Goal: Check status: Check status

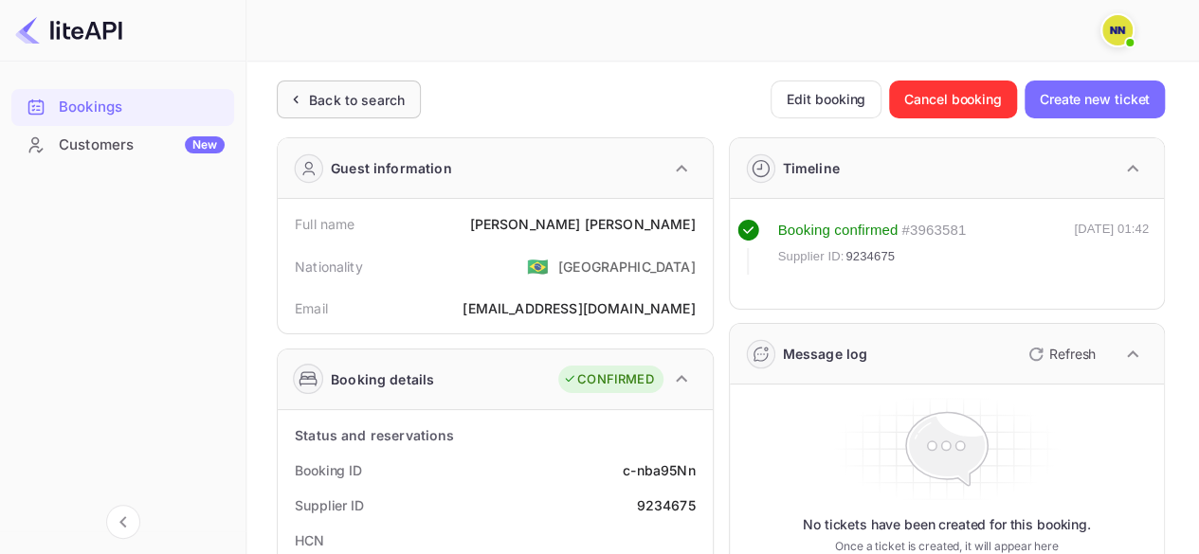
click at [382, 90] on div "Back to search" at bounding box center [357, 100] width 96 height 20
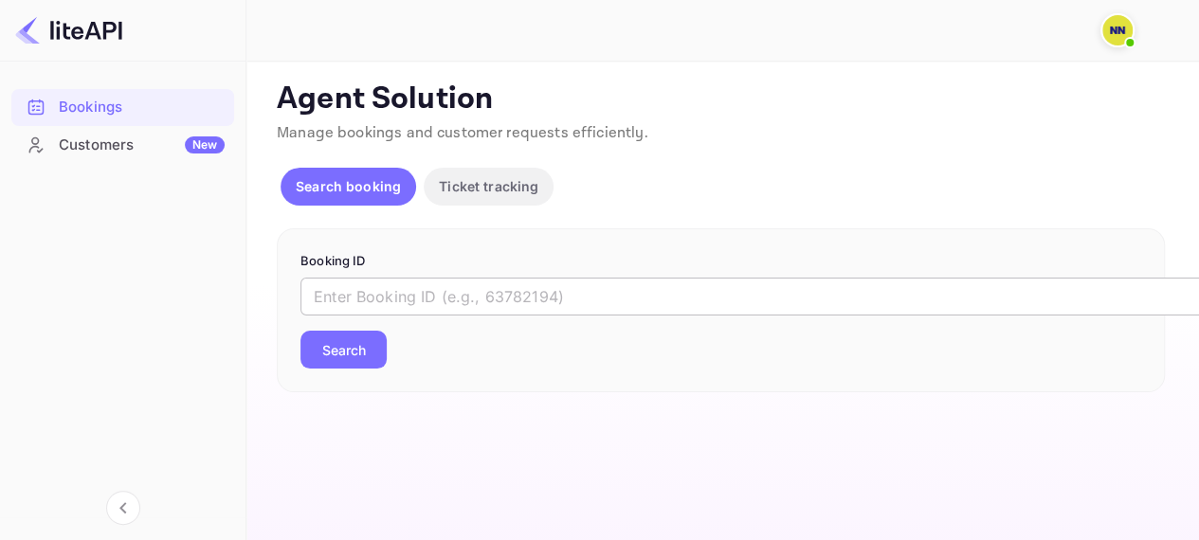
click at [571, 306] on input "text" at bounding box center [774, 297] width 948 height 38
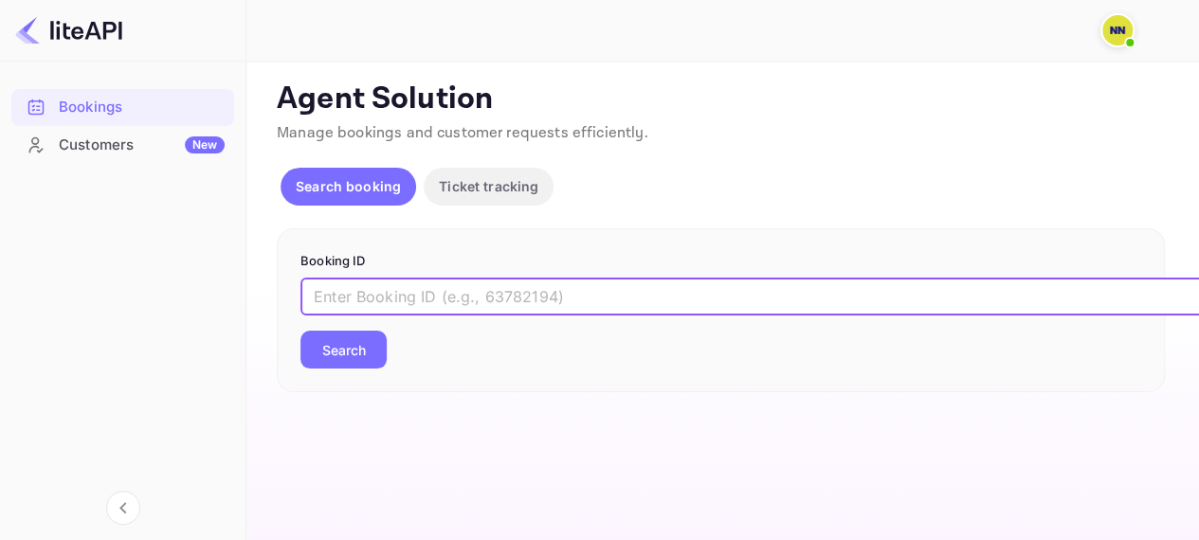
paste input "qBoAC6Rko"
type input "qBoAC6Rko"
click at [300, 331] on button "Search" at bounding box center [343, 350] width 86 height 38
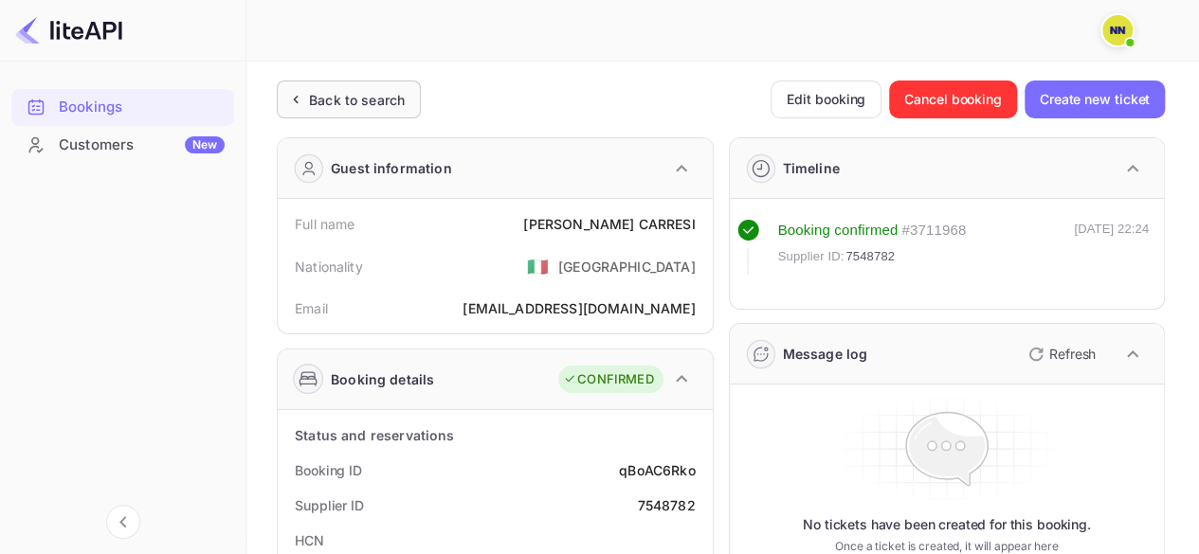
click at [332, 109] on div "Back to search" at bounding box center [357, 100] width 96 height 20
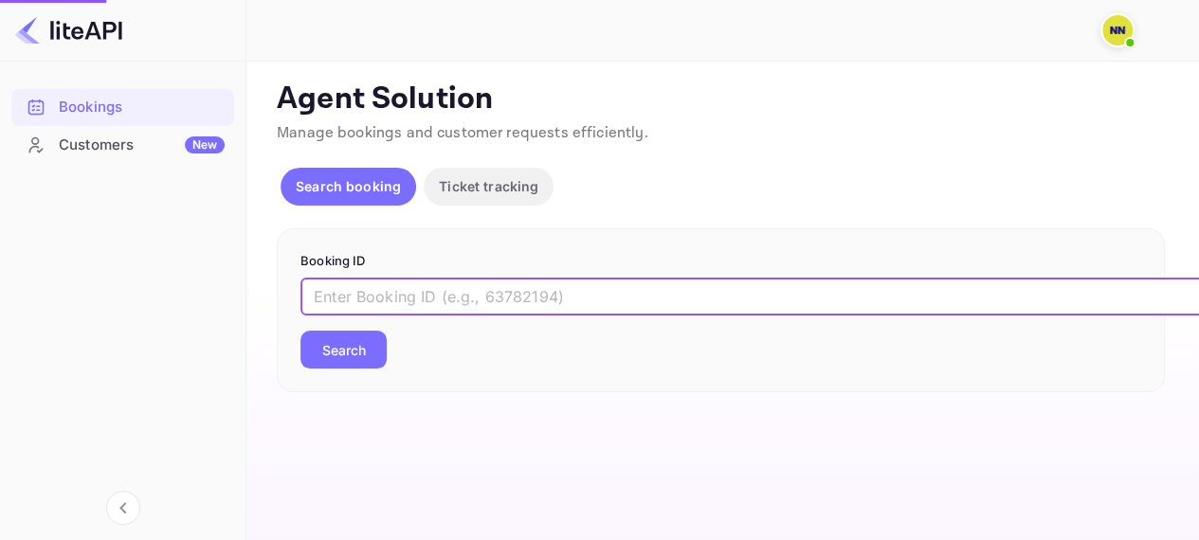
click at [411, 283] on input "text" at bounding box center [774, 297] width 948 height 38
paste input "ucDXsfiDd"
type input "ucDXsfiDd"
click at [300, 331] on button "Search" at bounding box center [343, 350] width 86 height 38
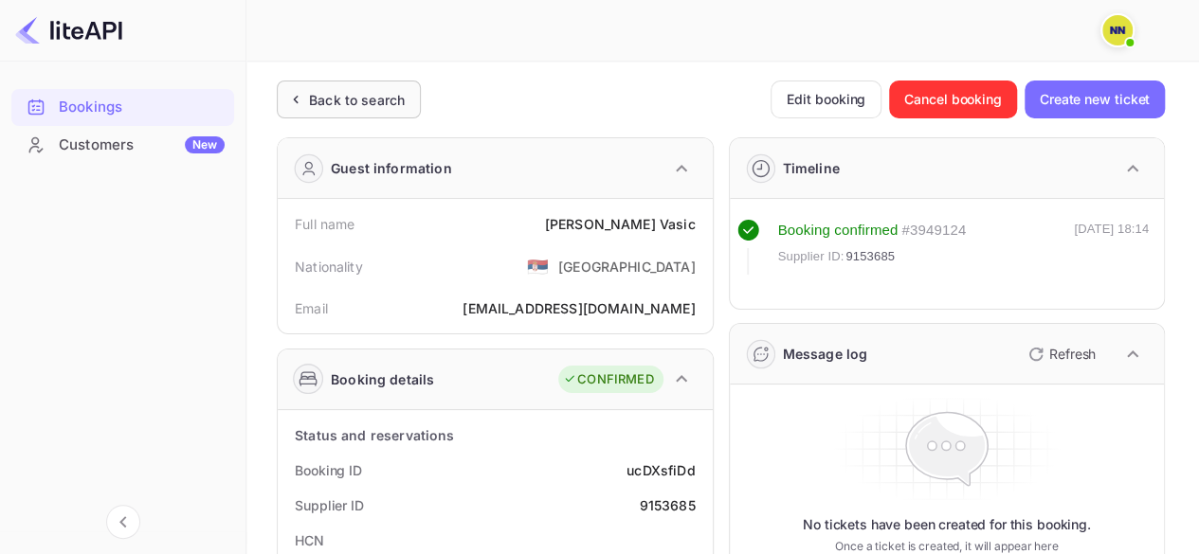
click at [337, 100] on div "Back to search" at bounding box center [357, 100] width 96 height 20
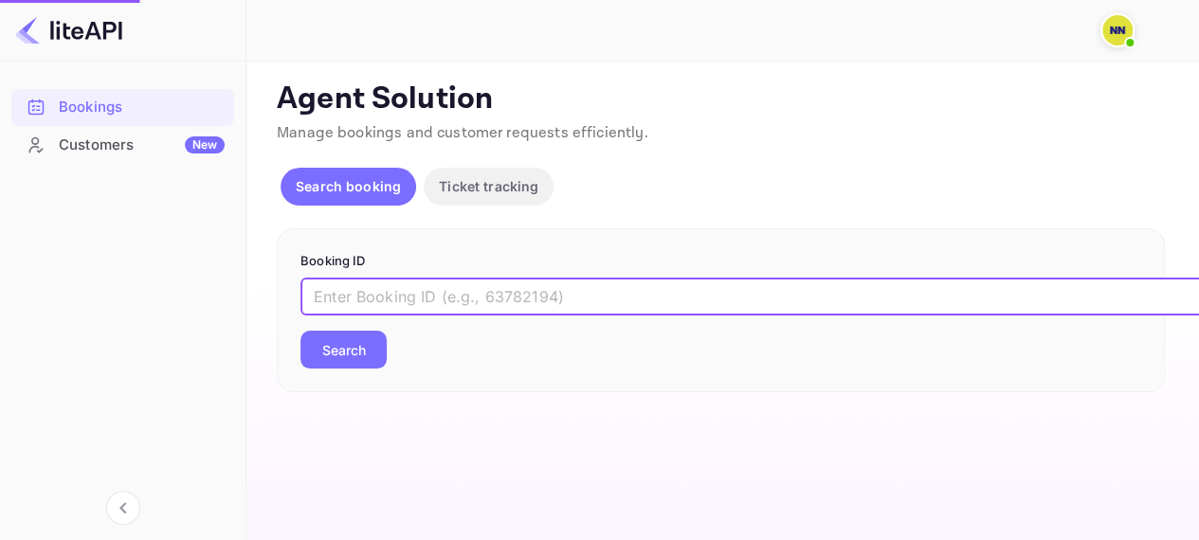
click at [364, 299] on input "text" at bounding box center [774, 297] width 948 height 38
paste input "Fnr3m_nXH"
type input "Fnr3m_nXH"
click at [300, 331] on button "Search" at bounding box center [343, 350] width 86 height 38
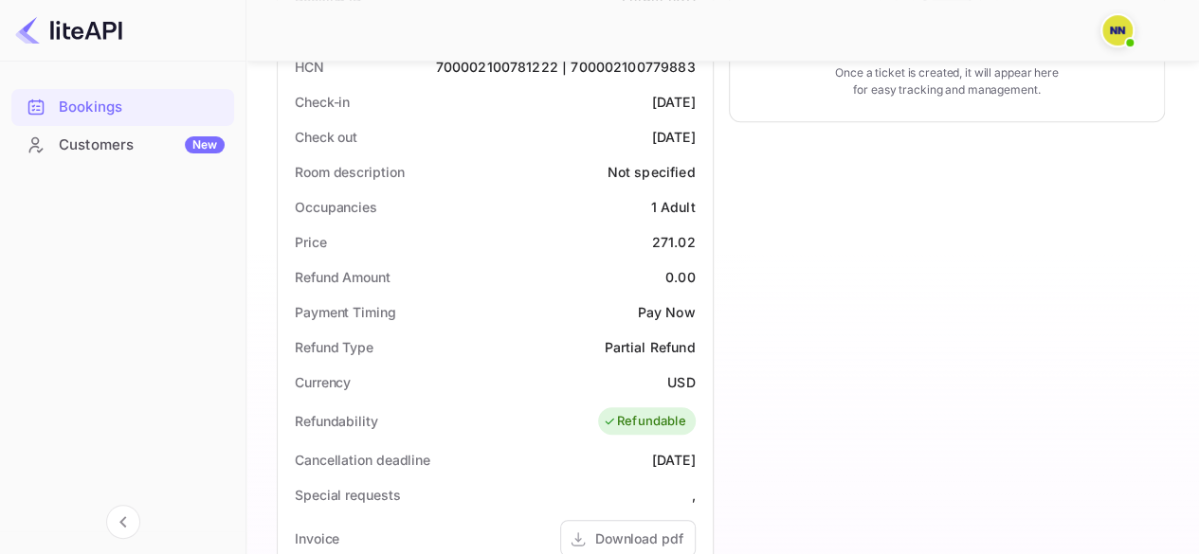
scroll to position [284, 0]
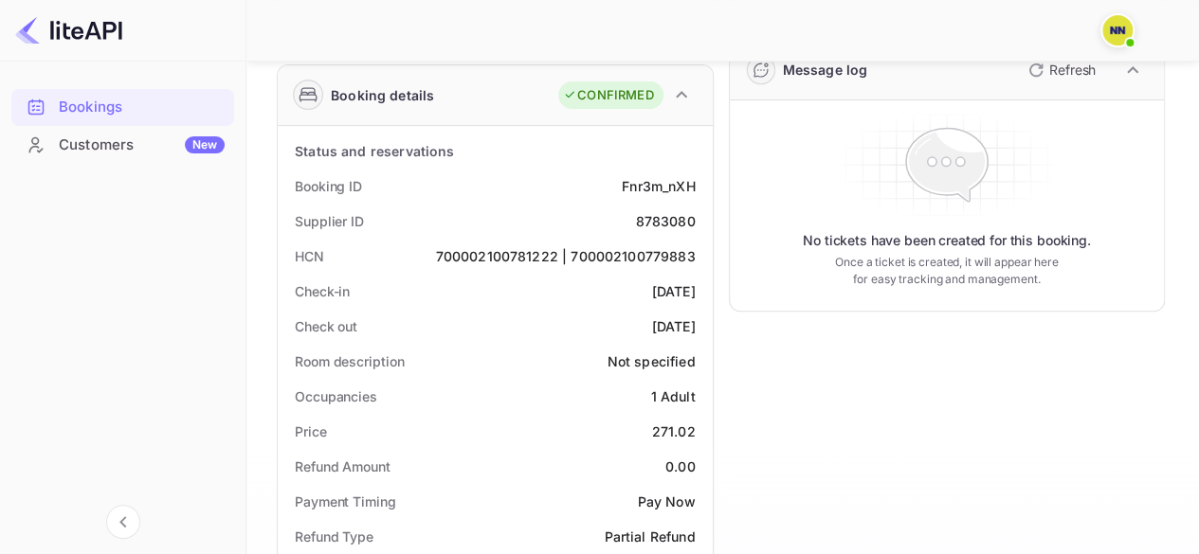
click at [608, 251] on div "700002100781222 | 700002100779883" at bounding box center [566, 256] width 260 height 20
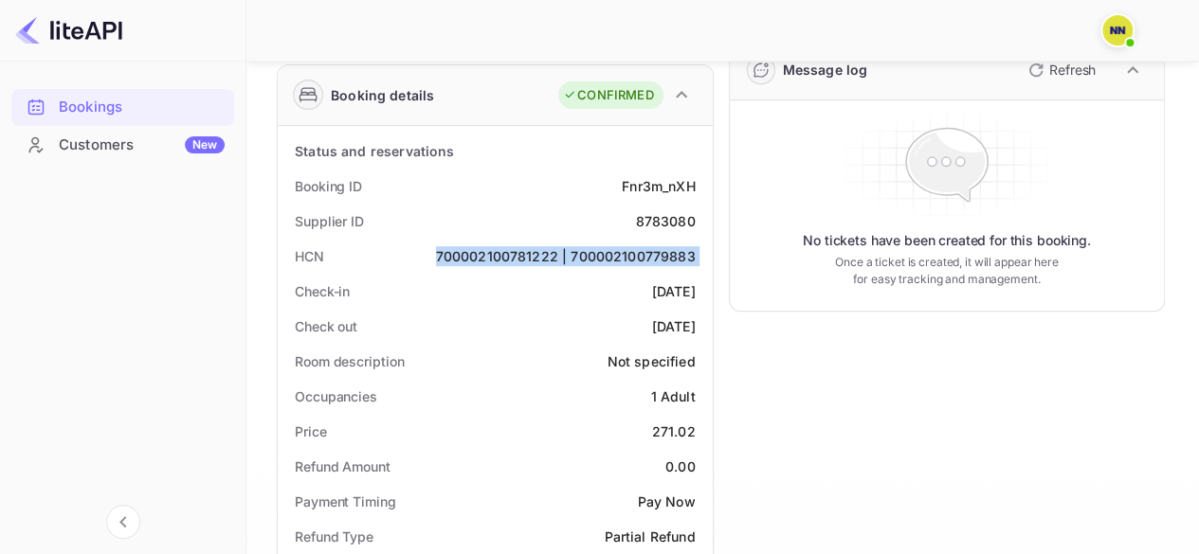
click at [608, 251] on div "700002100781222 | 700002100779883" at bounding box center [566, 256] width 260 height 20
copy div "700002100781222 | 700002100779883"
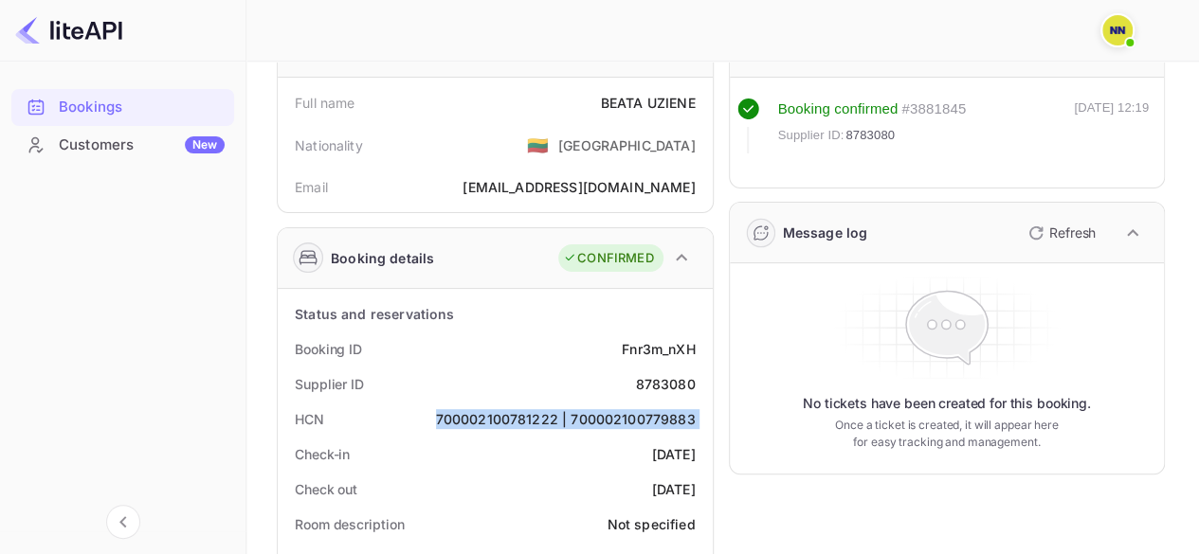
scroll to position [0, 0]
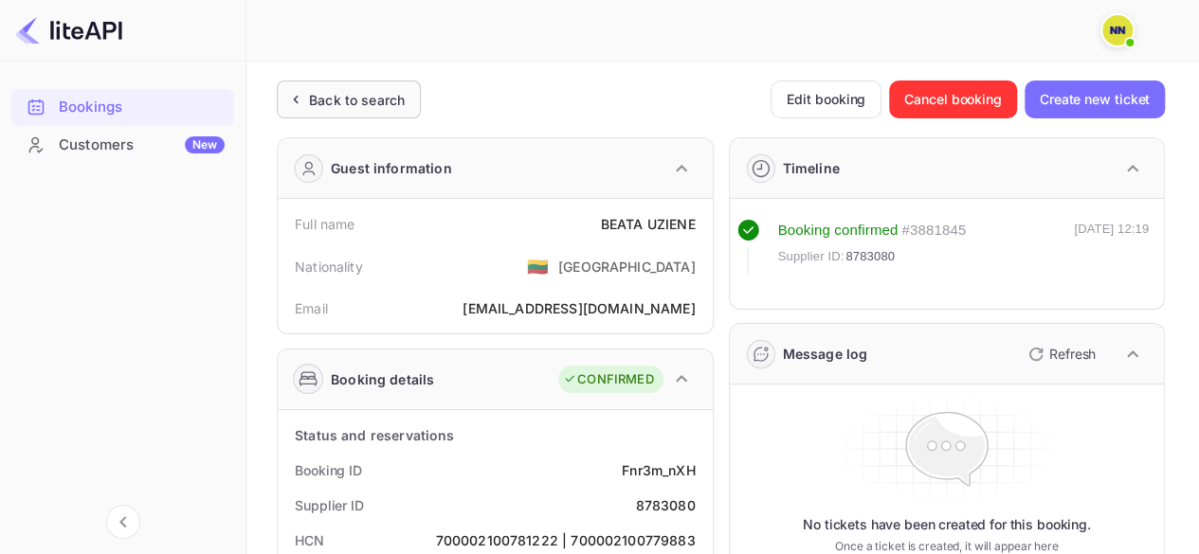
click at [341, 100] on div "Back to search" at bounding box center [357, 100] width 96 height 20
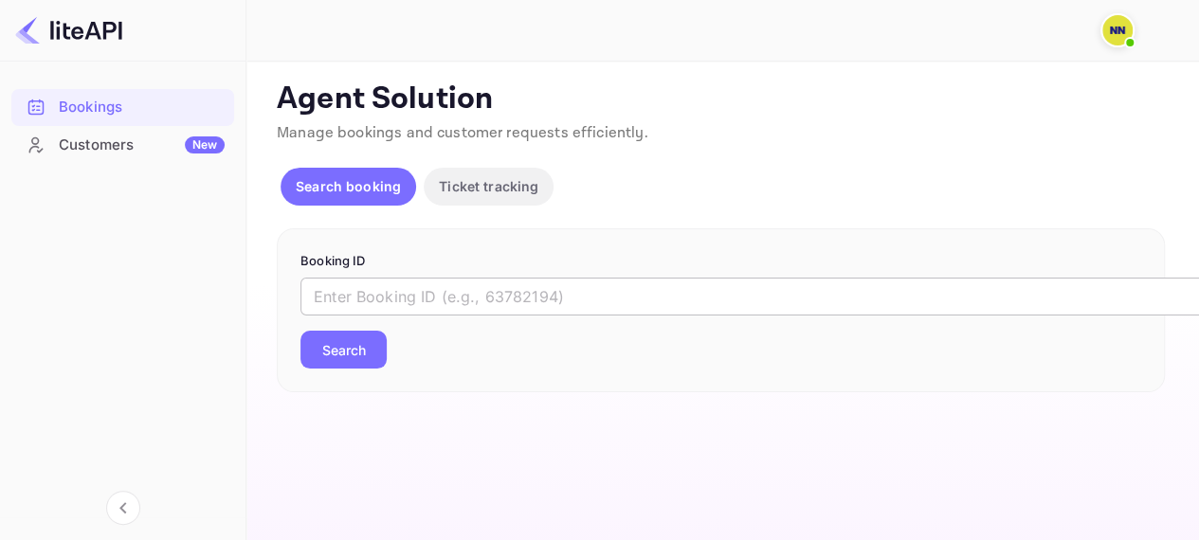
click at [411, 278] on input "text" at bounding box center [774, 297] width 948 height 38
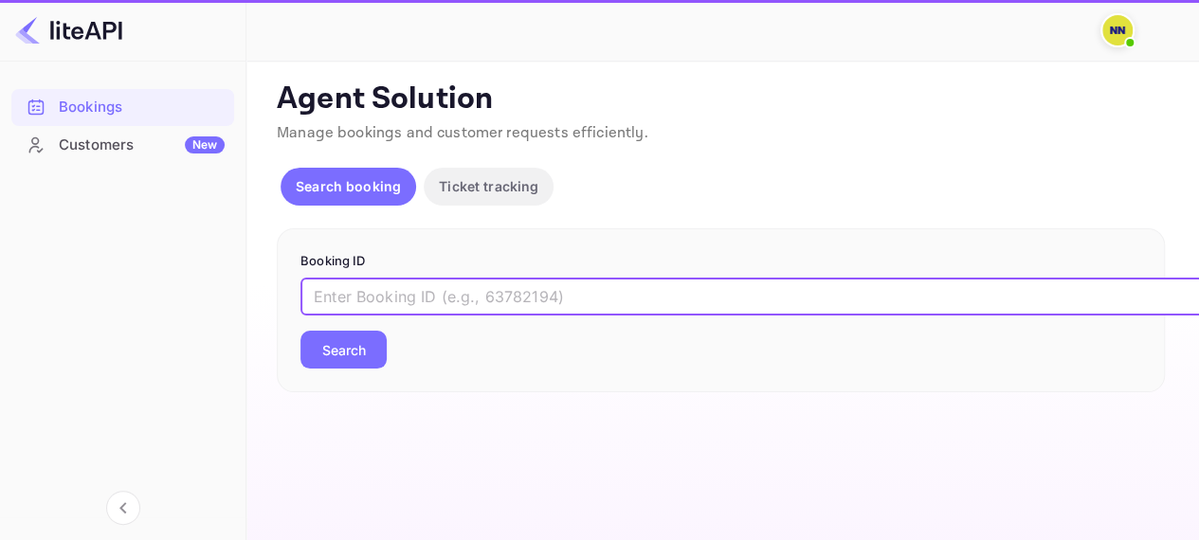
paste input "IeOiUr4ps"
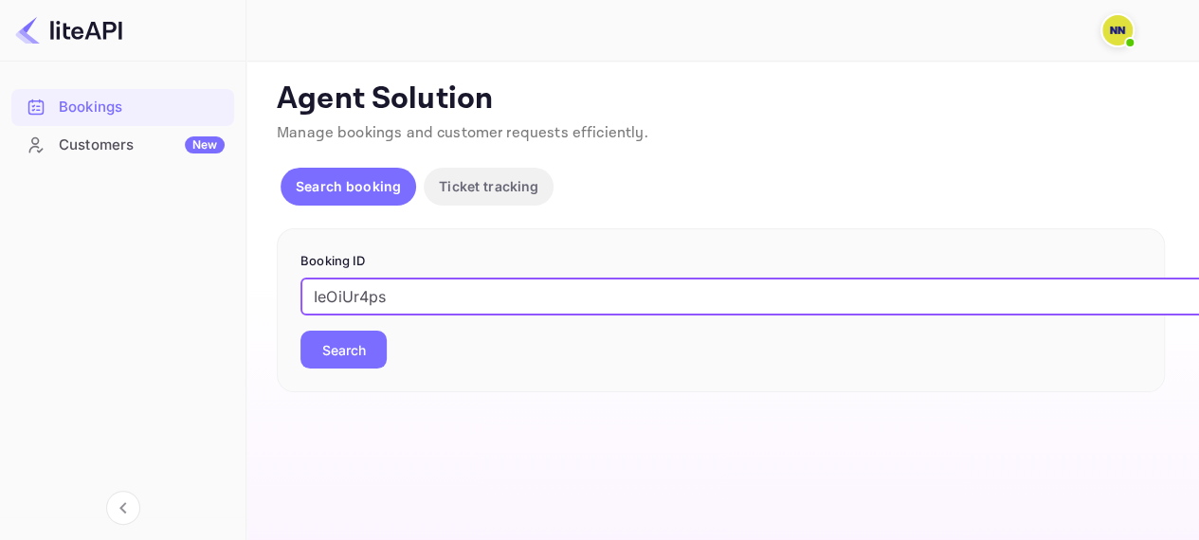
type input "IeOiUr4ps"
click at [300, 331] on button "Search" at bounding box center [343, 350] width 86 height 38
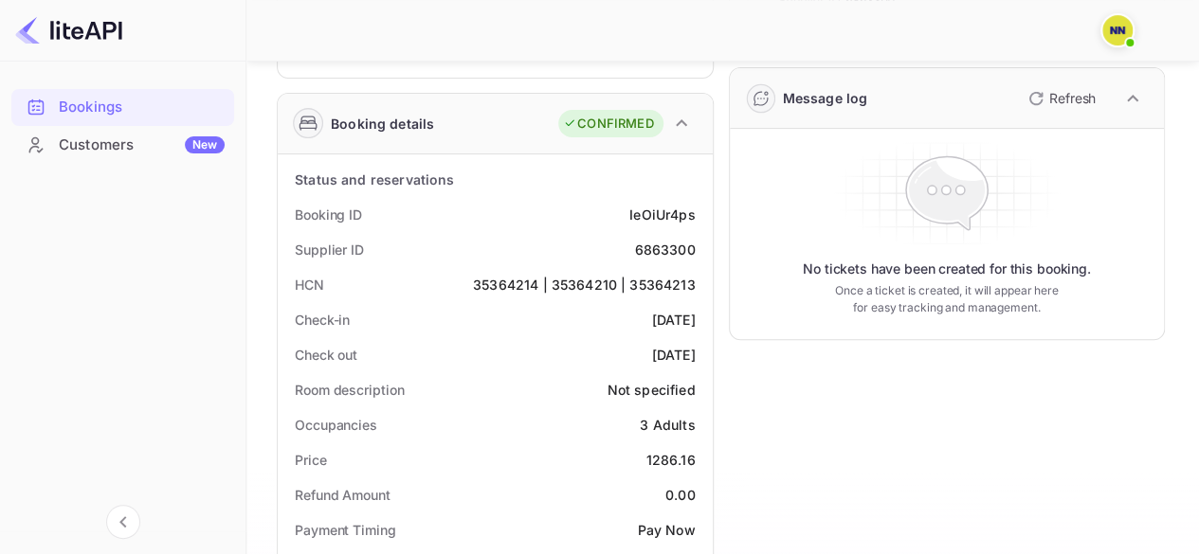
scroll to position [284, 0]
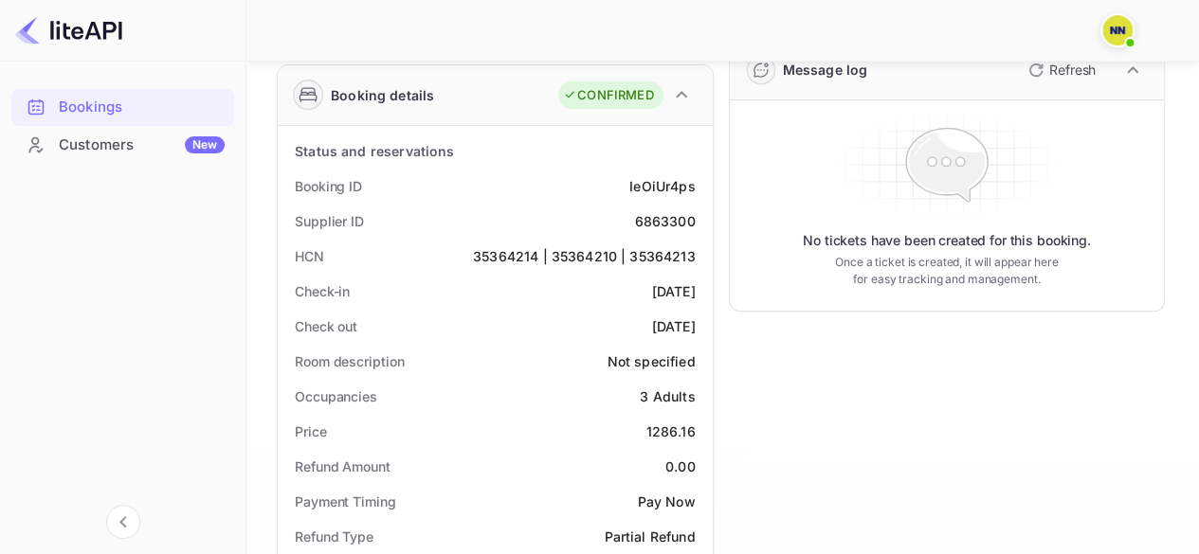
click at [637, 257] on div "35364214 | 35364210 | 35364213" at bounding box center [584, 256] width 223 height 20
copy div "35364214 | 35364210 | 35364213"
